Goal: Information Seeking & Learning: Find specific fact

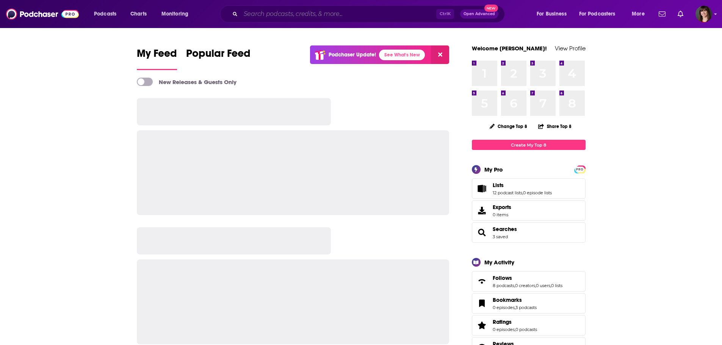
click at [279, 14] on input "Search podcasts, credits, & more..." at bounding box center [339, 14] width 196 height 12
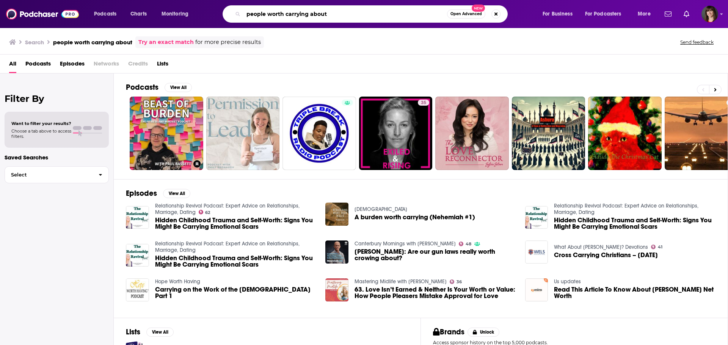
drag, startPoint x: 298, startPoint y: 13, endPoint x: 318, endPoint y: 17, distance: 20.1
click at [299, 13] on input "people worth carrying about" at bounding box center [345, 14] width 204 height 12
type input "people worth caring about"
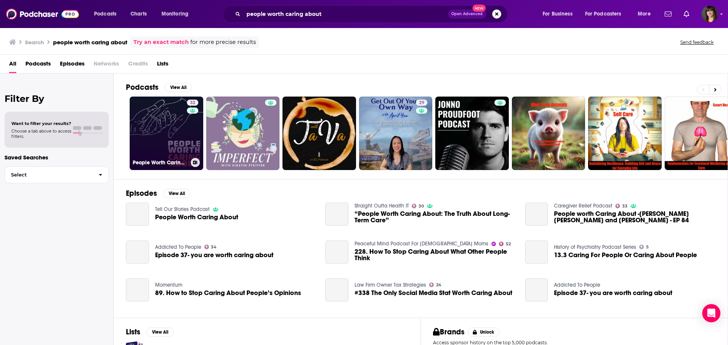
click at [175, 124] on link "32 People Worth Caring About" at bounding box center [167, 134] width 74 height 74
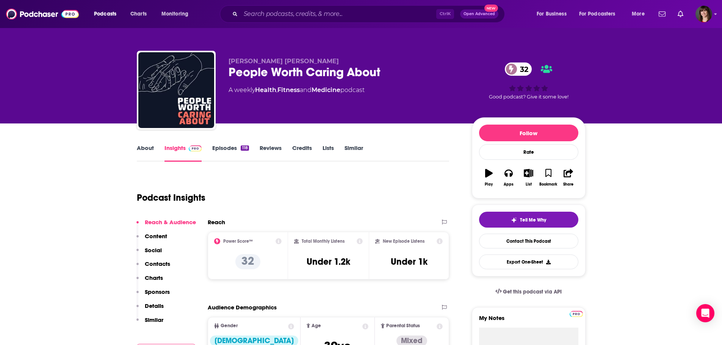
click at [145, 149] on link "About" at bounding box center [145, 152] width 17 height 17
